Goal: Task Accomplishment & Management: Use online tool/utility

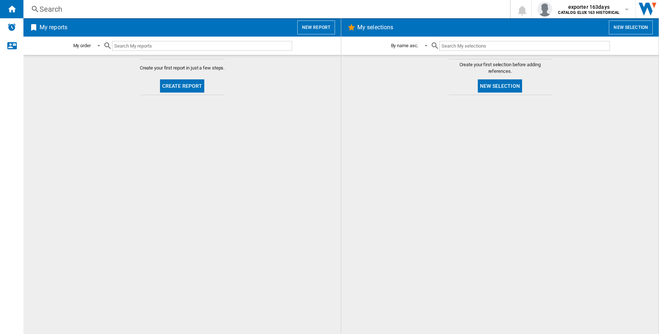
click at [308, 29] on button "New report" at bounding box center [316, 28] width 38 height 14
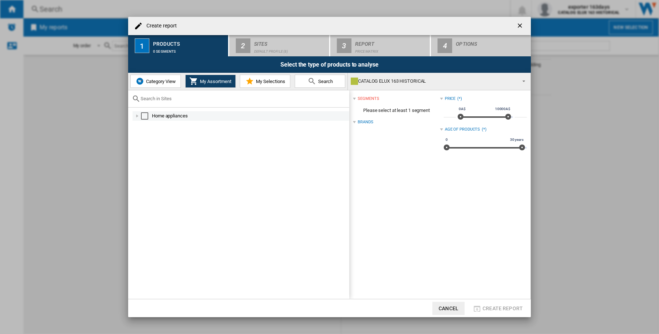
click at [143, 116] on div "Select" at bounding box center [144, 115] width 7 height 7
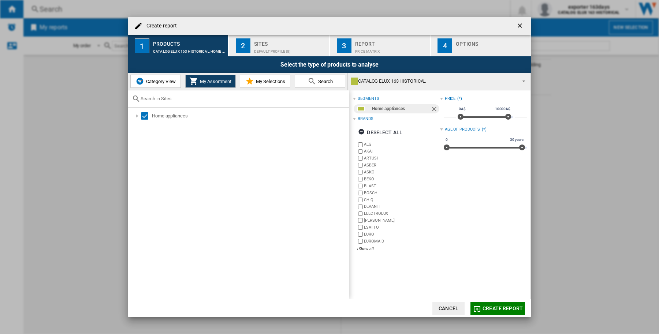
click at [482, 306] on button "Create report" at bounding box center [498, 308] width 55 height 13
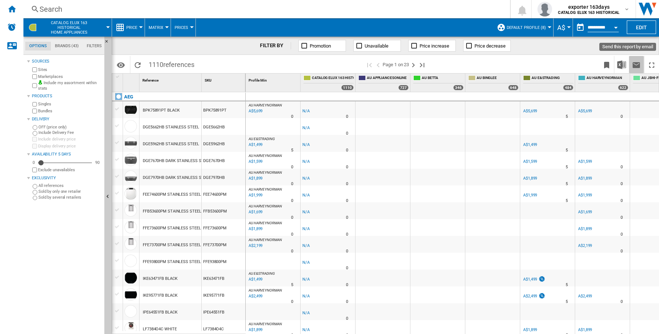
click at [629, 68] on button "Send this report by email" at bounding box center [636, 64] width 15 height 17
click at [619, 68] on img "Download in Excel" at bounding box center [622, 64] width 9 height 9
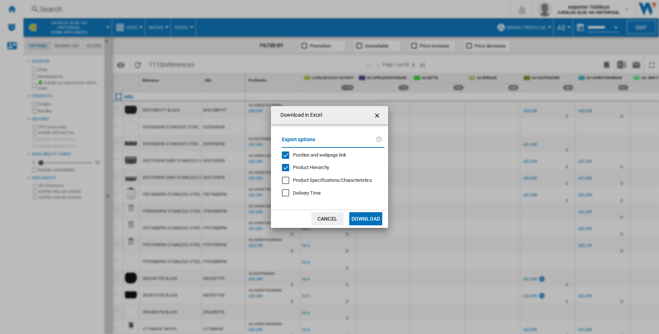
click at [282, 167] on div "Product Hierarchy" at bounding box center [285, 167] width 7 height 7
click at [286, 156] on div "Position and webpage link" at bounding box center [285, 155] width 7 height 7
click at [381, 220] on button "Download" at bounding box center [365, 218] width 33 height 13
